Goal: Navigation & Orientation: Find specific page/section

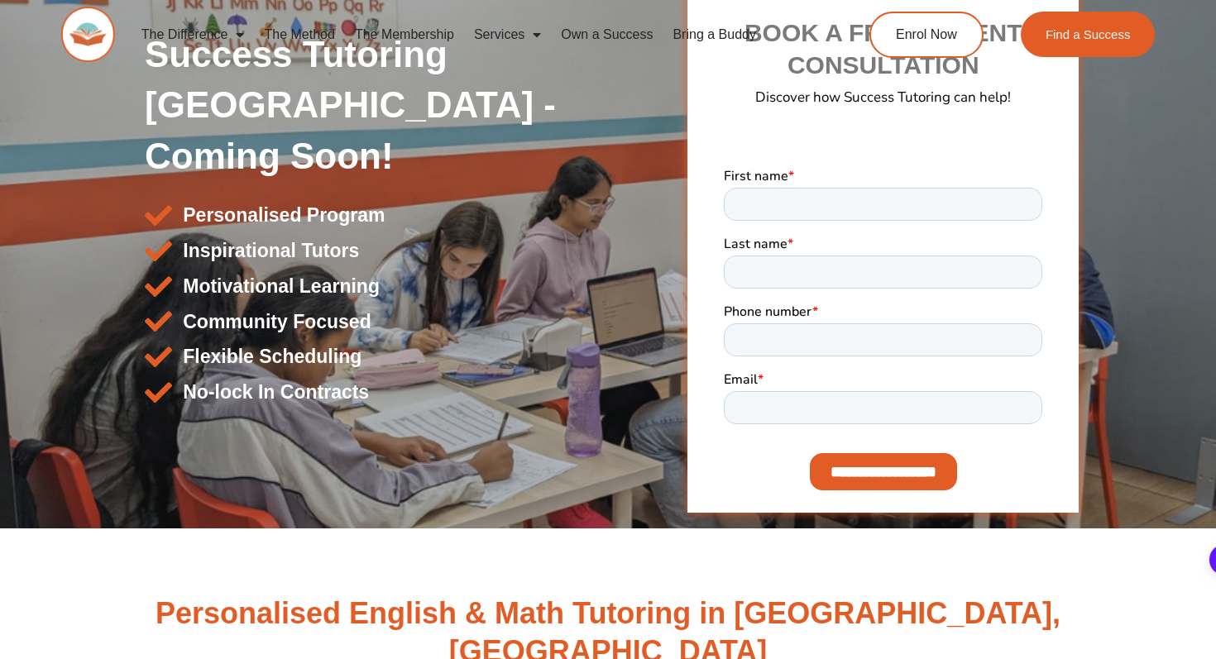
scroll to position [294, 0]
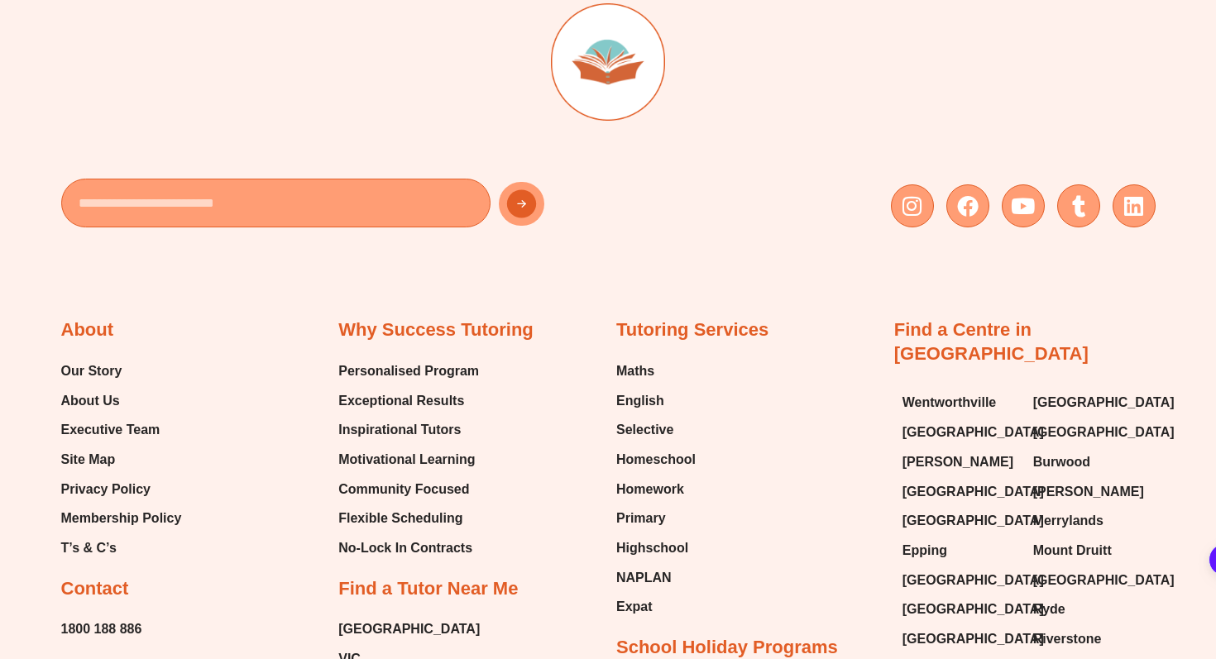
scroll to position [647, 0]
click at [447, 429] on span "Inspirational Tutors" at bounding box center [399, 429] width 122 height 25
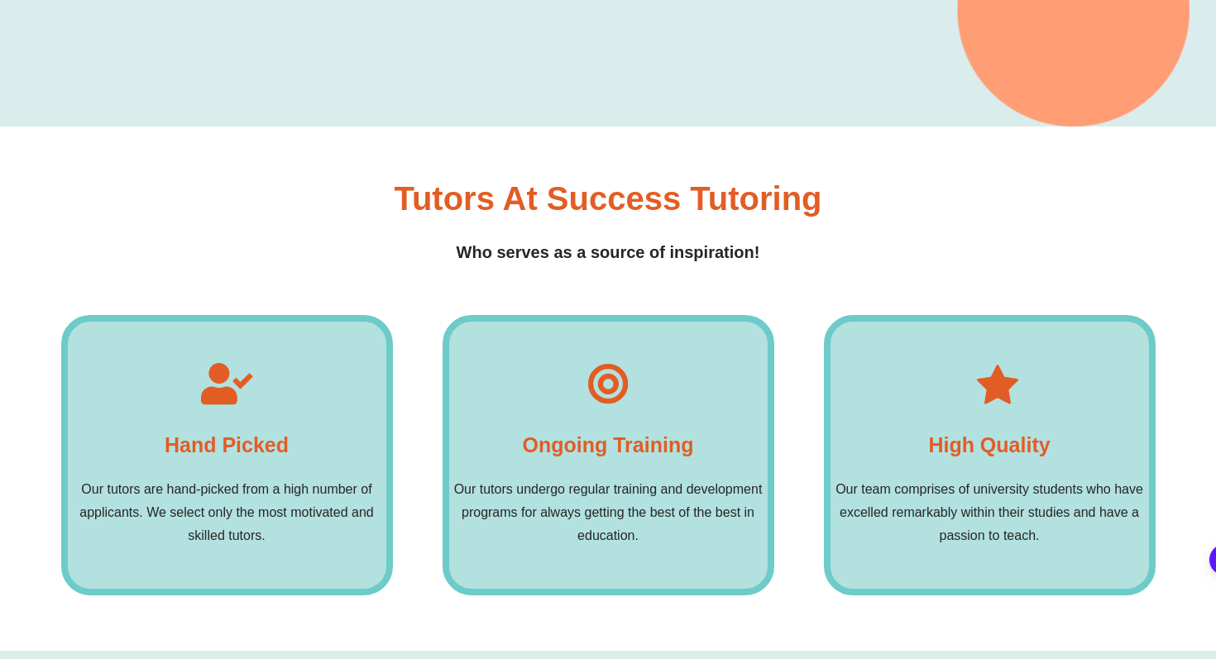
scroll to position [470, 0]
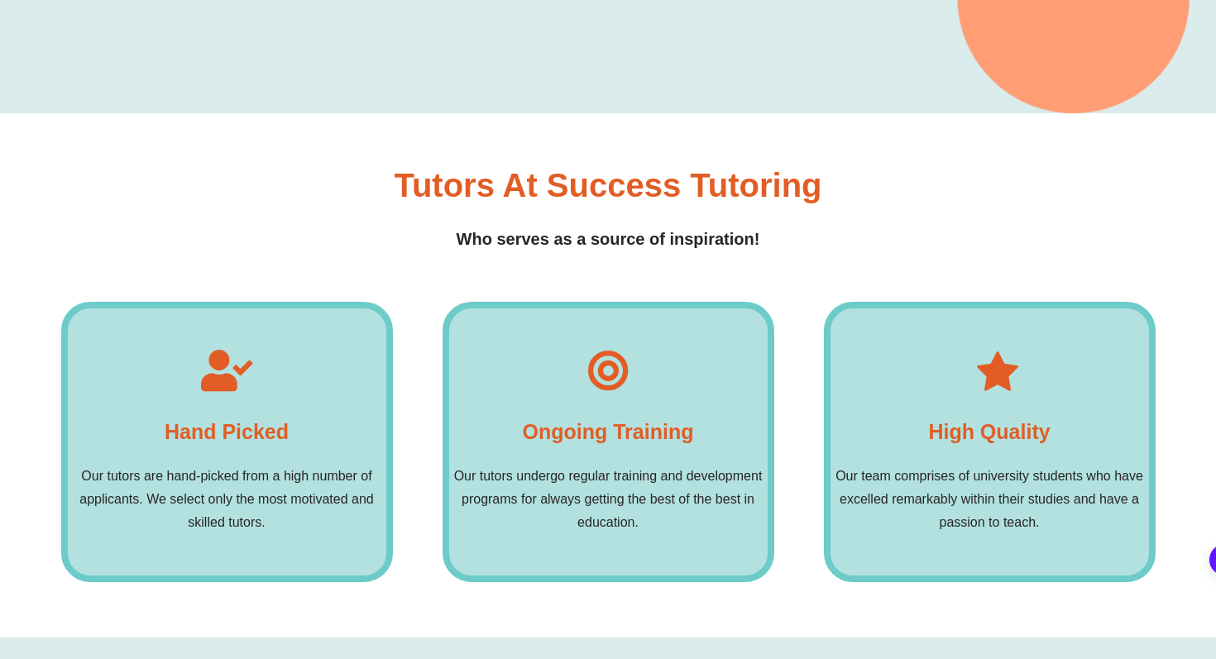
click at [537, 412] on div "Ongoing training Our tutors undergo regular training and development programs f…" at bounding box center [608, 442] width 332 height 281
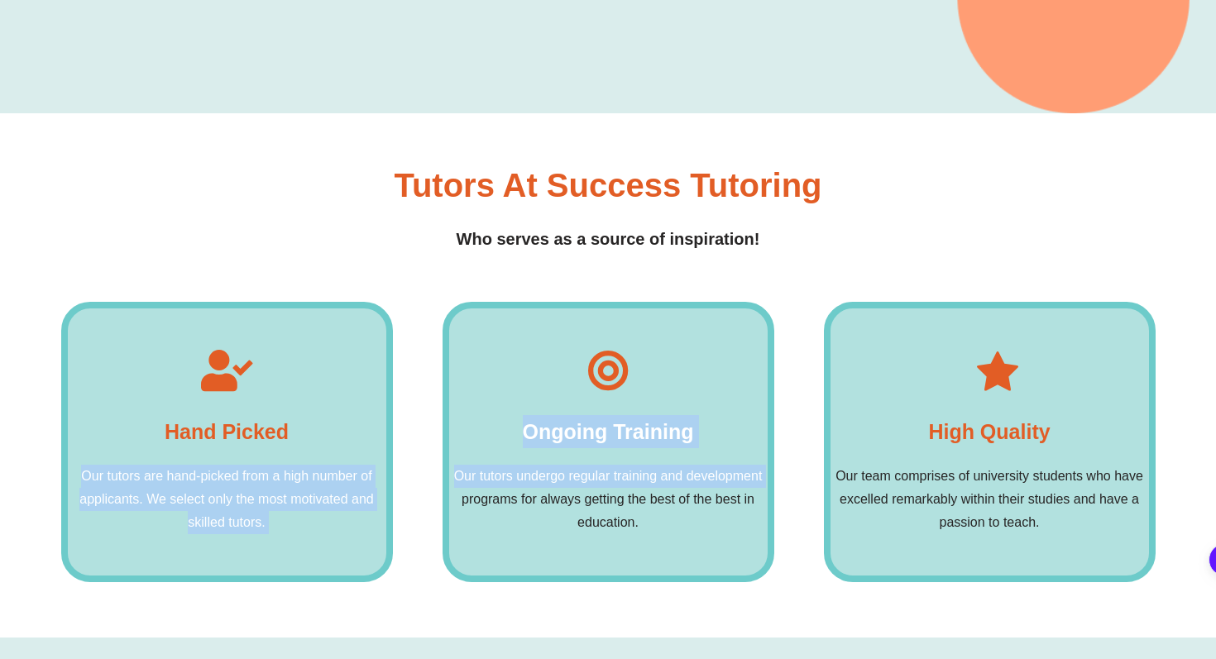
drag, startPoint x: 340, startPoint y: 462, endPoint x: 441, endPoint y: 501, distance: 108.1
click at [441, 501] on div "Hand picked Our tutors are hand-picked from a high number of applicants. We sel…" at bounding box center [608, 442] width 1094 height 281
click at [378, 427] on div "Hand picked Our tutors are hand-picked from a high number of applicants. We sel…" at bounding box center [227, 442] width 332 height 281
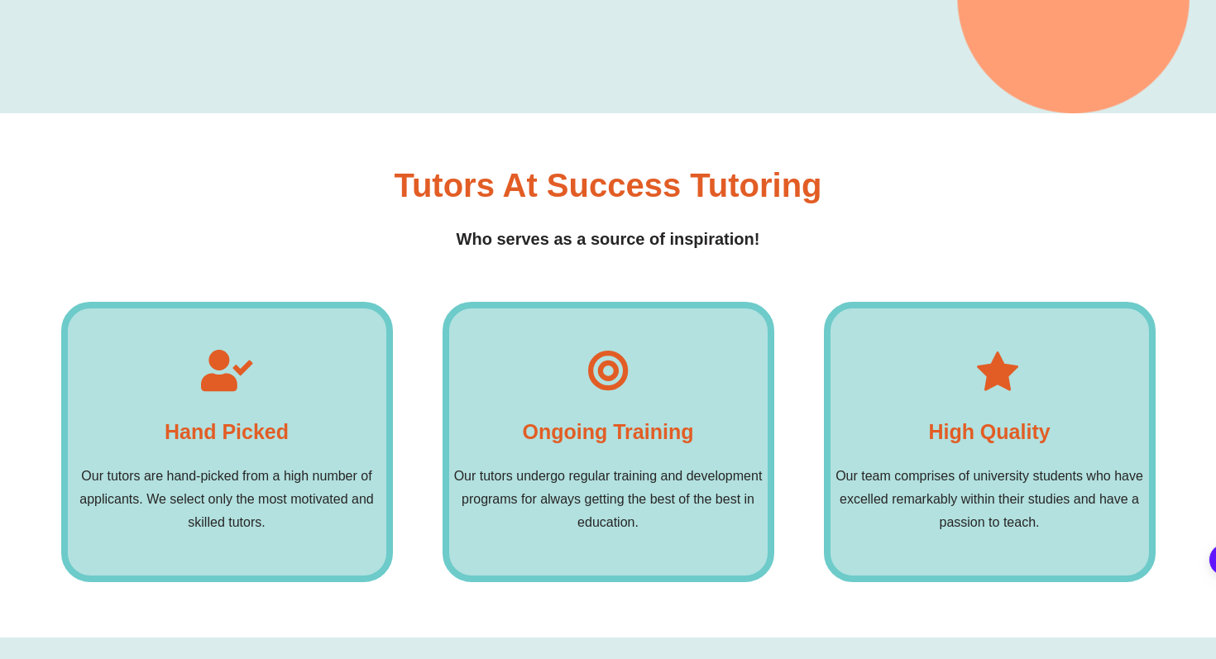
scroll to position [0, 0]
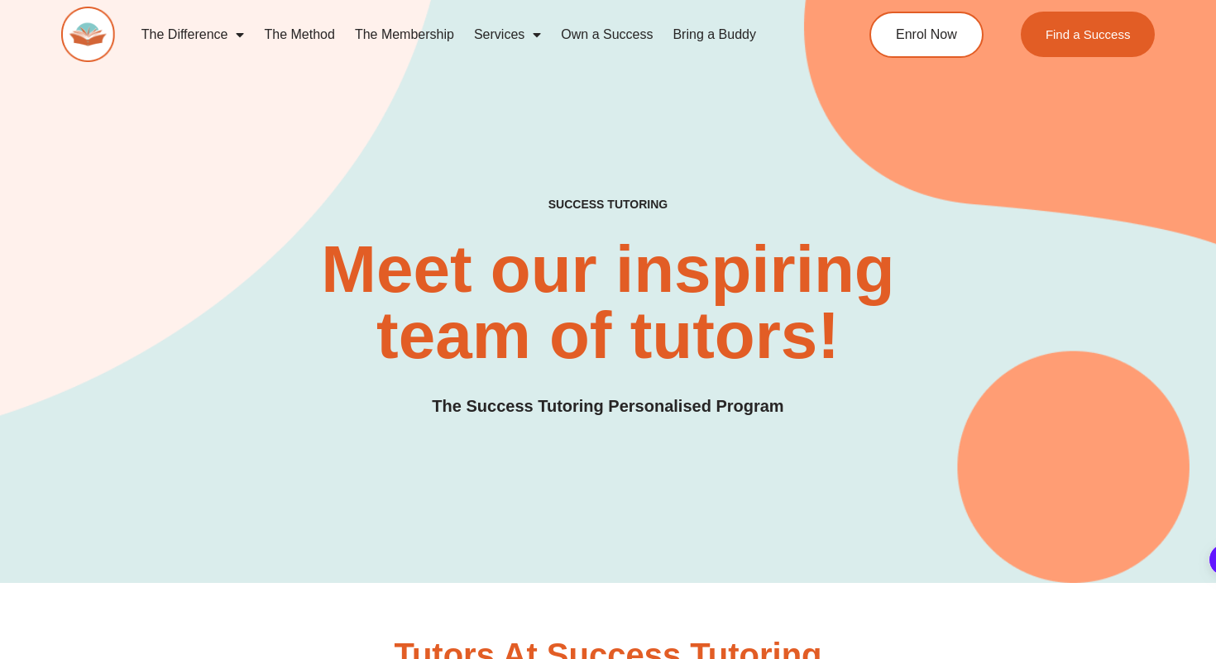
click at [685, 195] on div "SUCCESS TUTORING​ Meet our inspiring team of tutors! The Success Tutoring Perso…" at bounding box center [608, 259] width 1094 height 648
click at [707, 35] on link "Bring a Buddy" at bounding box center [713, 35] width 103 height 38
